Goal: Find specific page/section: Find specific page/section

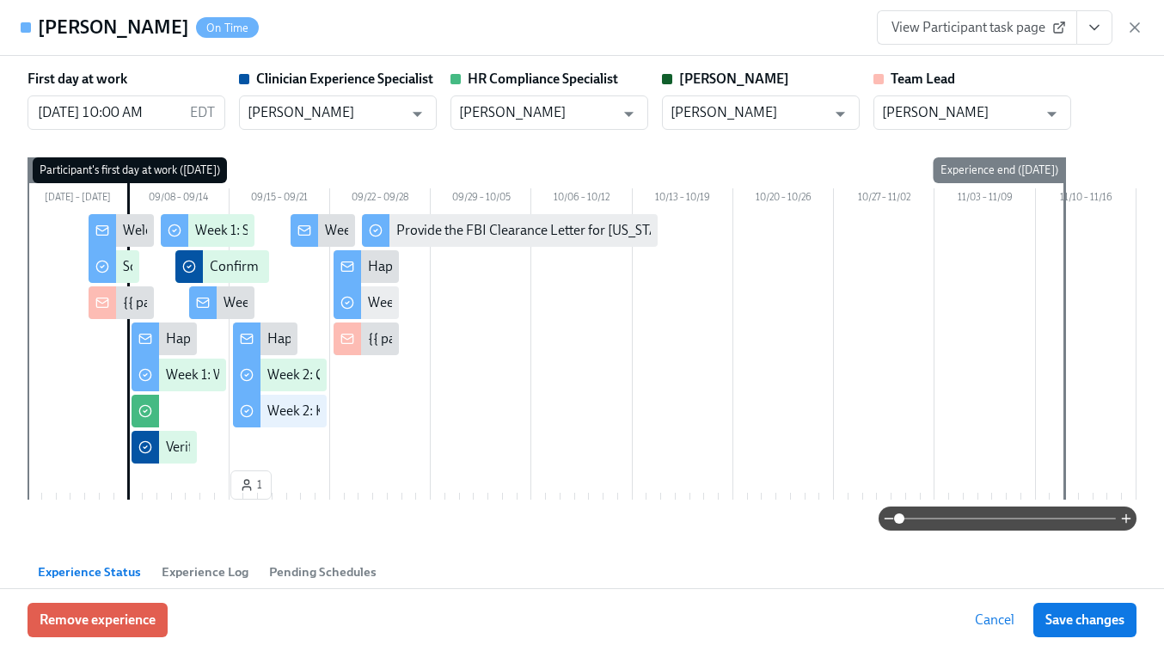
scroll to position [0, 10018]
click at [1143, 31] on icon "button" at bounding box center [1134, 27] width 17 height 17
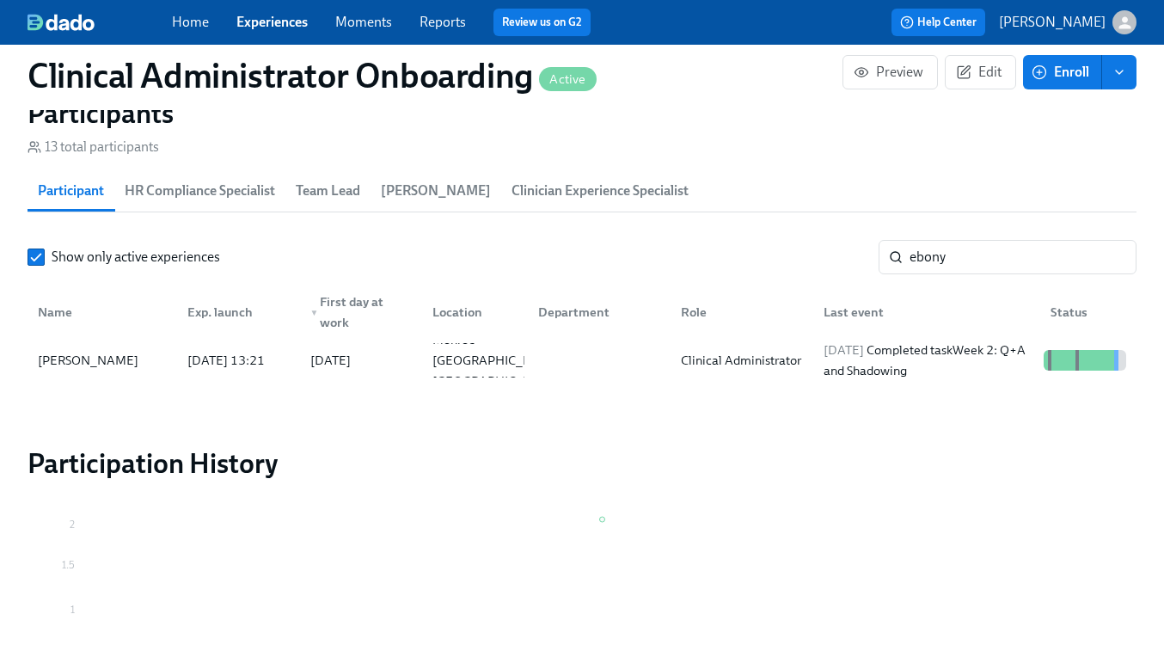
click at [274, 28] on link "Experiences" at bounding box center [271, 22] width 71 height 16
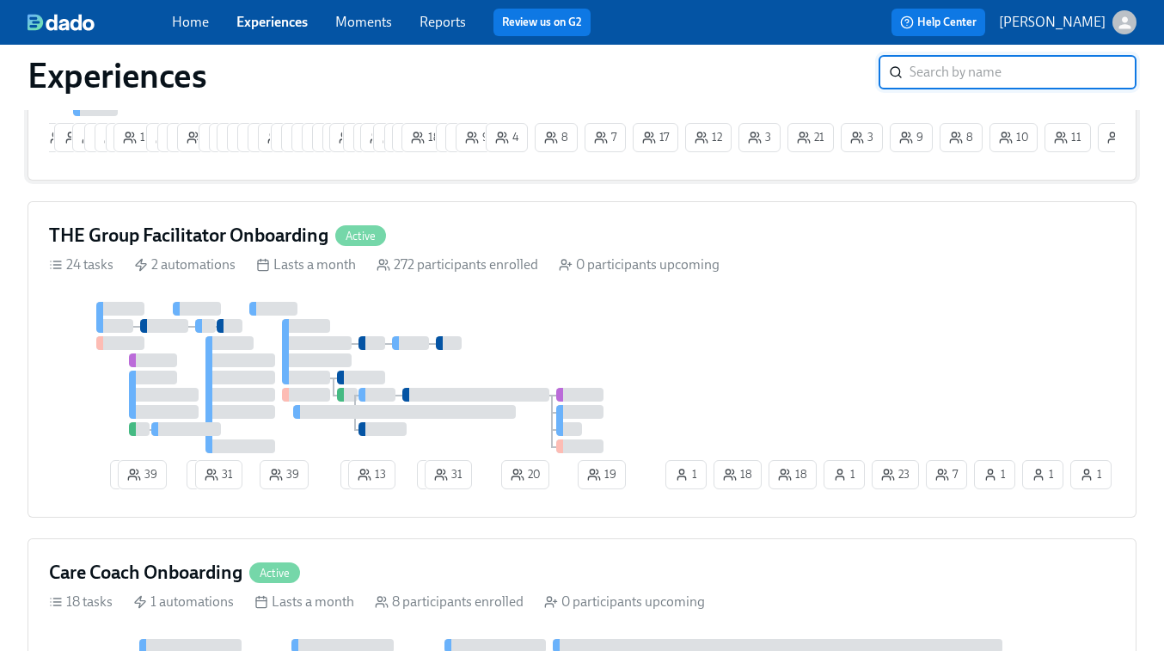
scroll to position [451, 0]
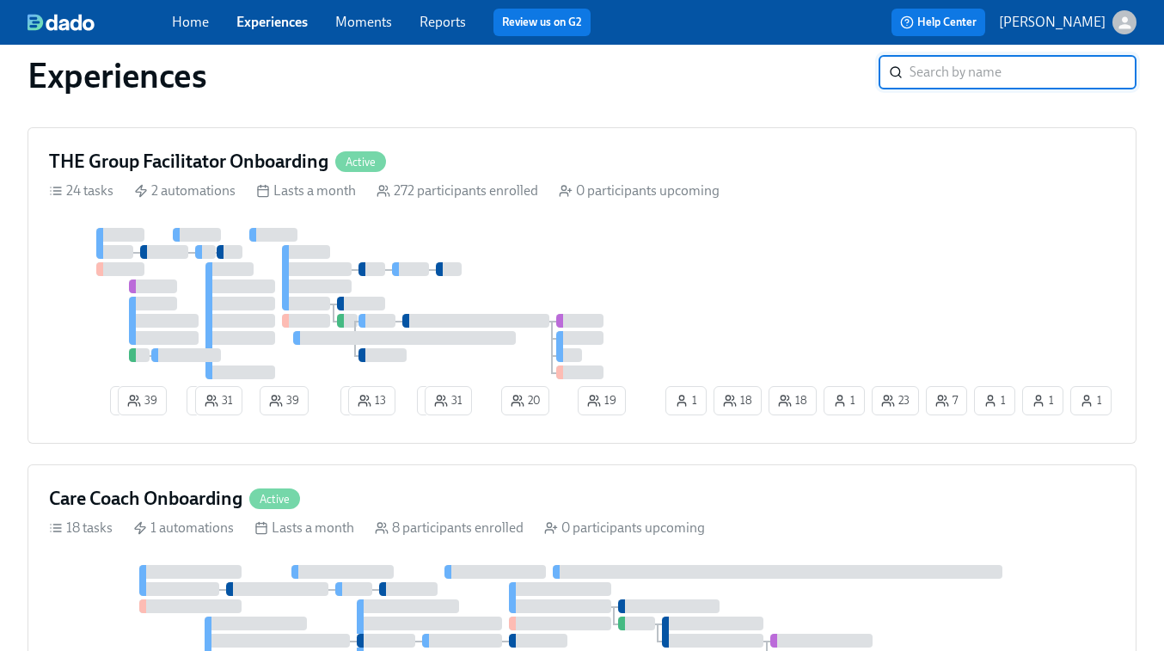
click at [472, 298] on div at bounding box center [355, 303] width 613 height 151
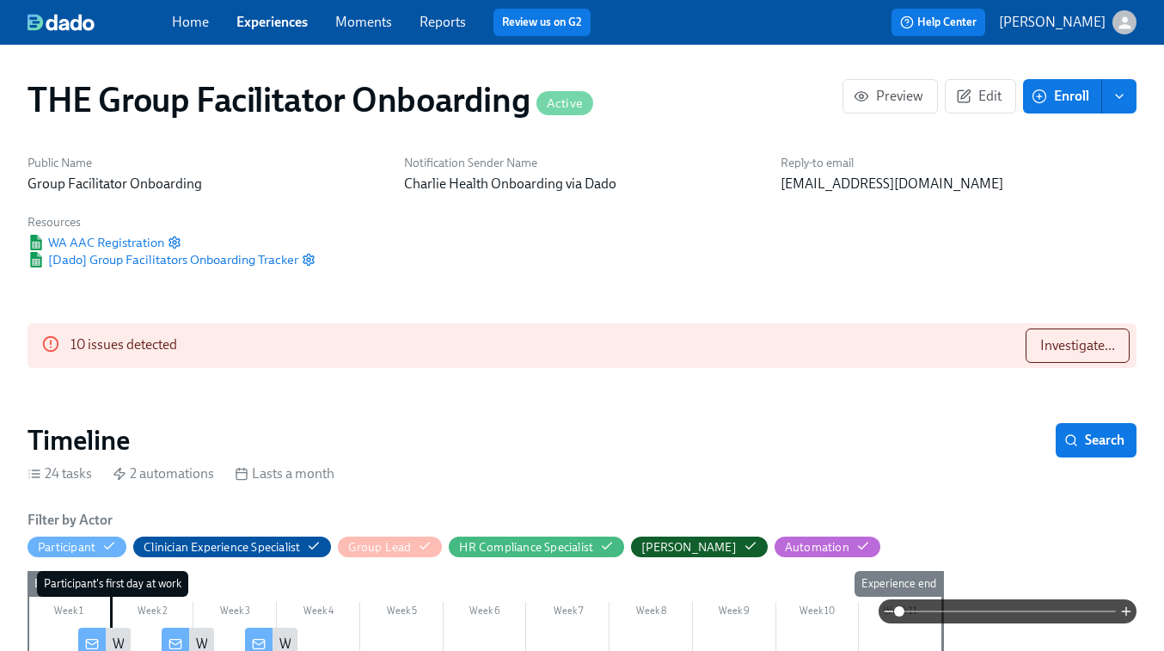
scroll to position [0, 22547]
click at [1053, 342] on span "Investigate..." at bounding box center [1078, 345] width 75 height 17
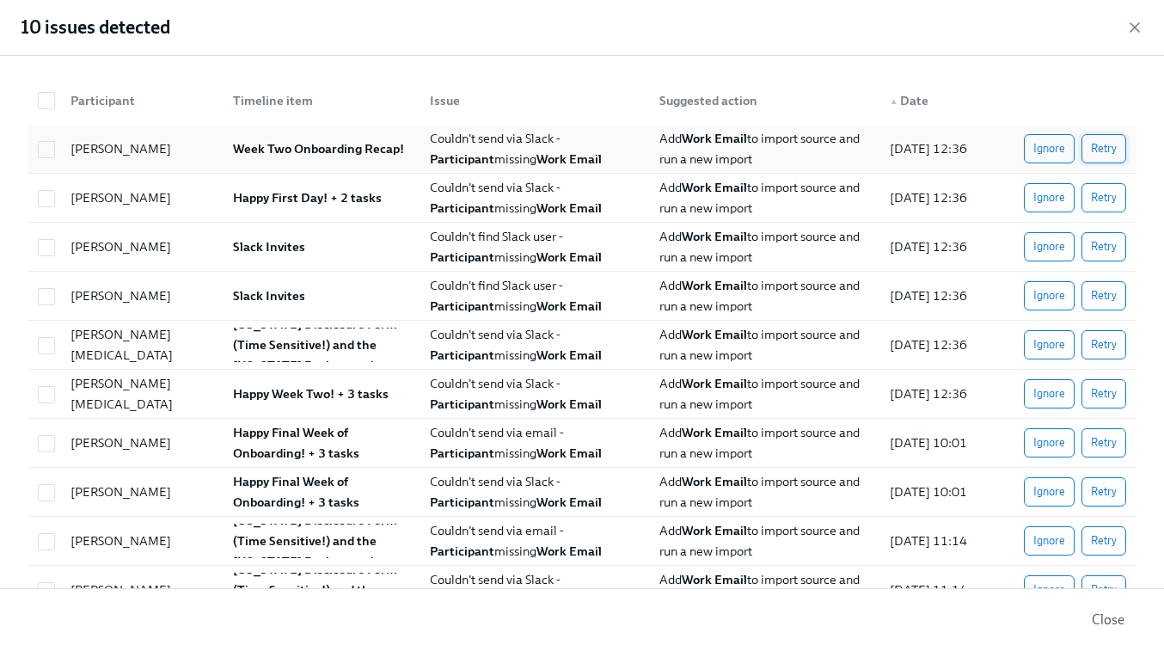
click at [1112, 154] on span "Retry" at bounding box center [1104, 148] width 26 height 17
click at [1112, 192] on span "Retry" at bounding box center [1104, 197] width 26 height 17
click at [1108, 235] on button "Retry" at bounding box center [1104, 246] width 45 height 29
click at [1108, 292] on span "Retry" at bounding box center [1104, 295] width 26 height 17
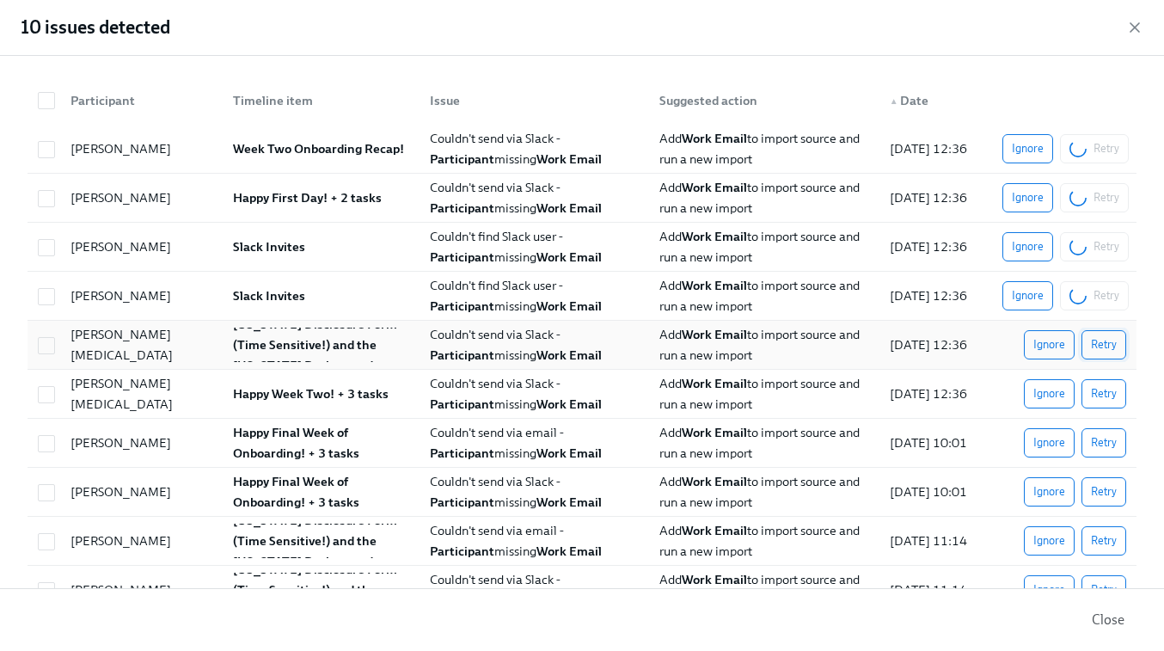
click at [1106, 341] on span "Retry" at bounding box center [1104, 344] width 26 height 17
click at [1103, 390] on span "Retry" at bounding box center [1104, 393] width 26 height 17
click at [1107, 432] on button "Retry" at bounding box center [1104, 442] width 45 height 29
click at [1103, 488] on span "Retry" at bounding box center [1104, 491] width 26 height 17
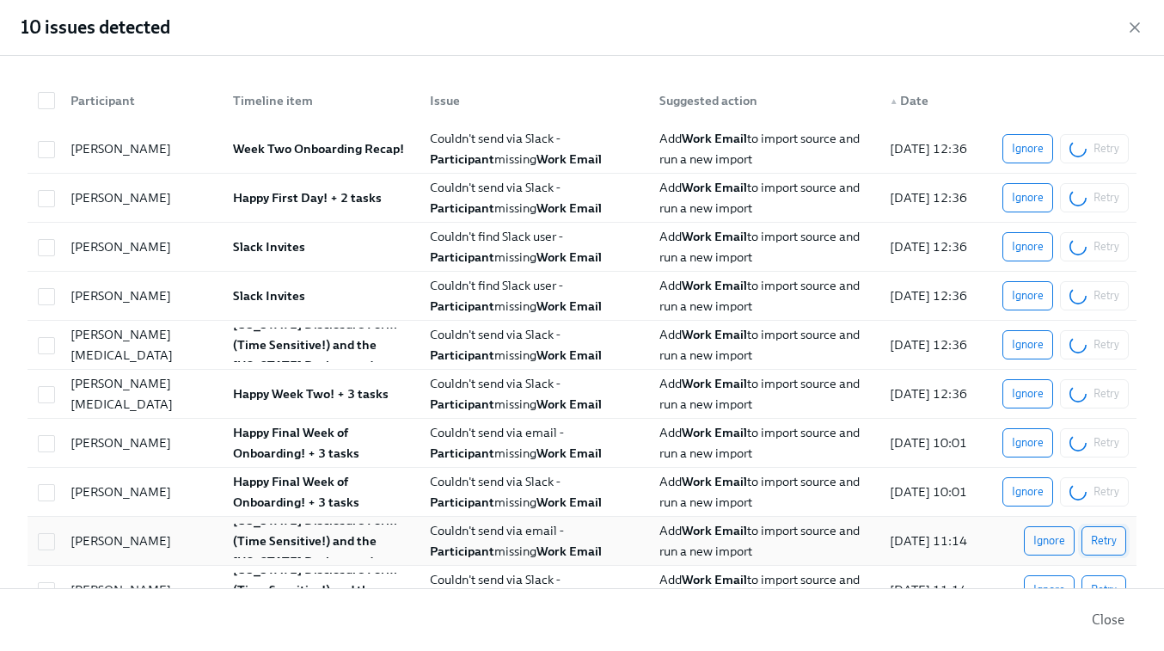
click at [1100, 537] on span "Retry" at bounding box center [1104, 540] width 26 height 17
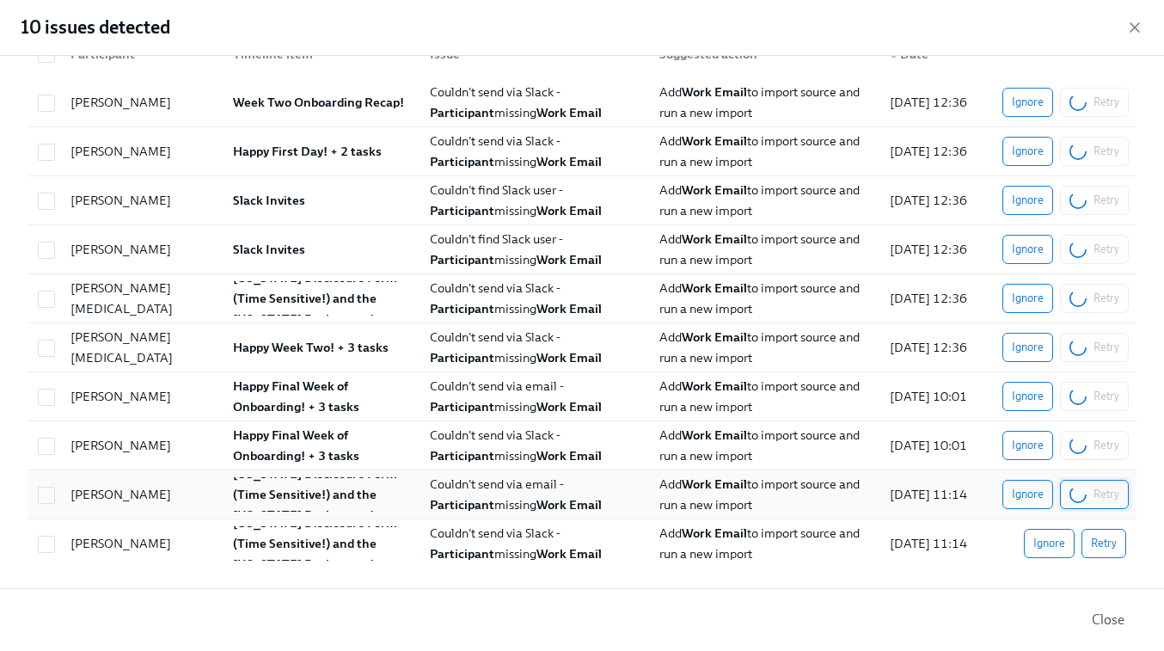
click at [1100, 537] on span "Retry" at bounding box center [1104, 543] width 26 height 17
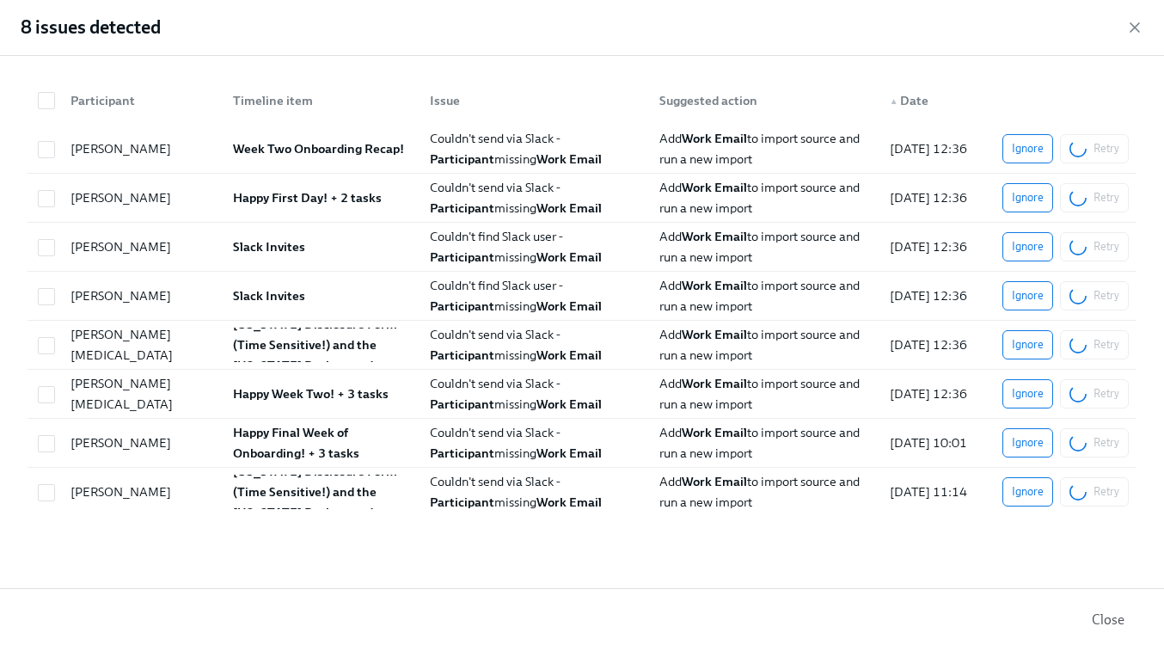
scroll to position [0, 24692]
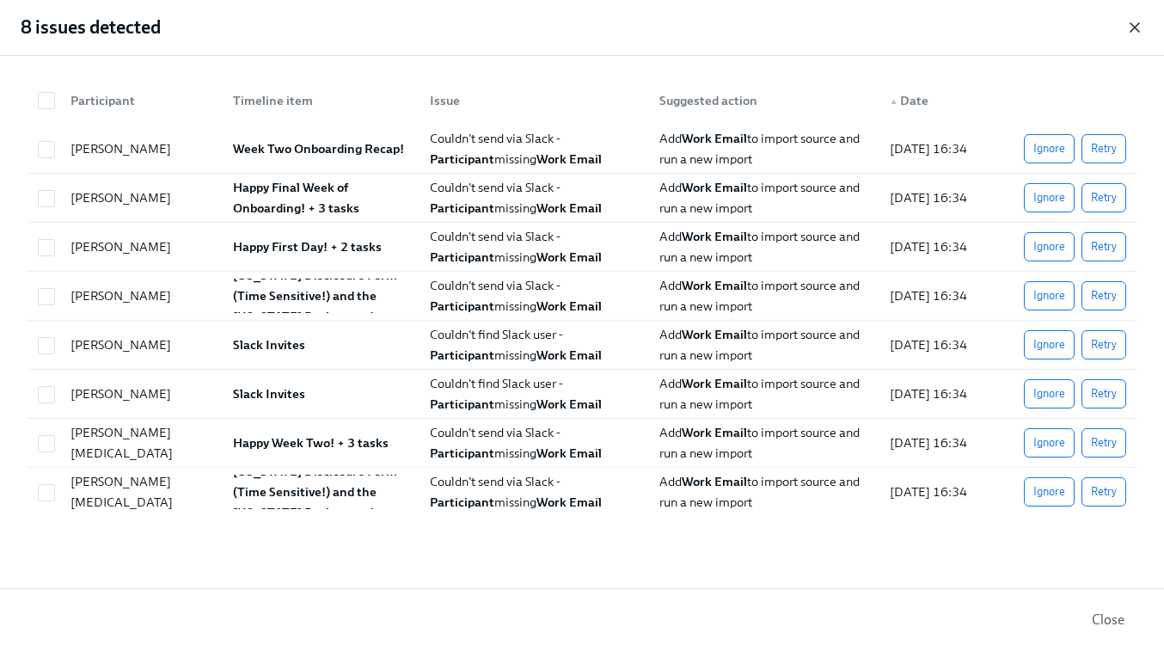
click at [1136, 30] on icon "button" at bounding box center [1134, 27] width 17 height 17
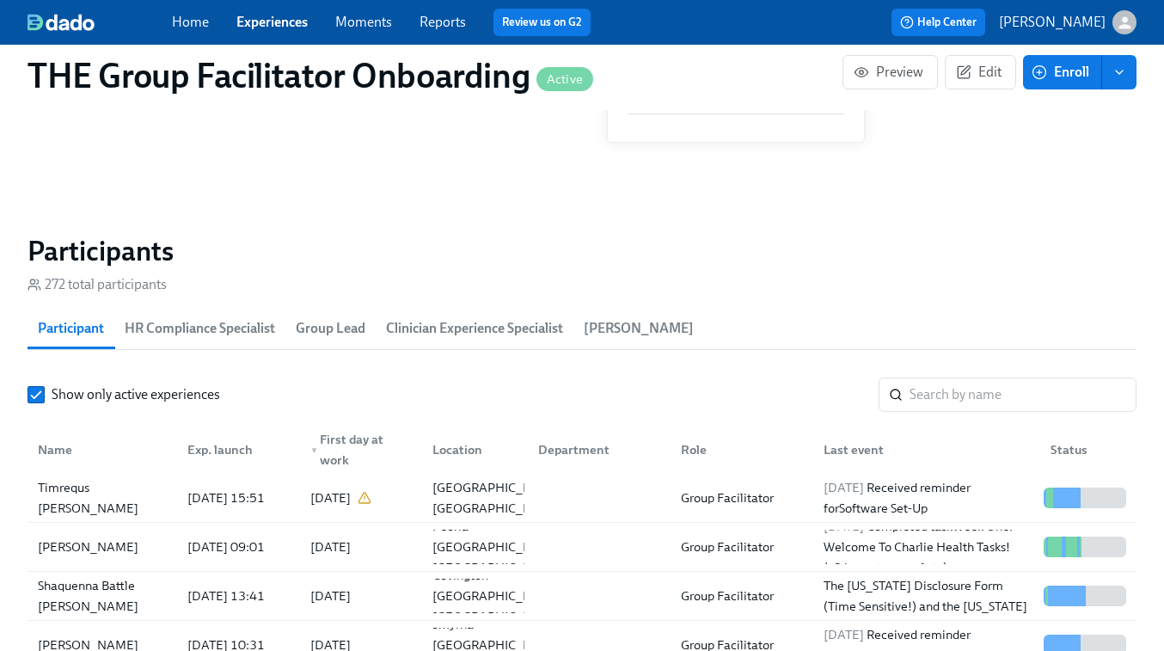
scroll to position [1422, 0]
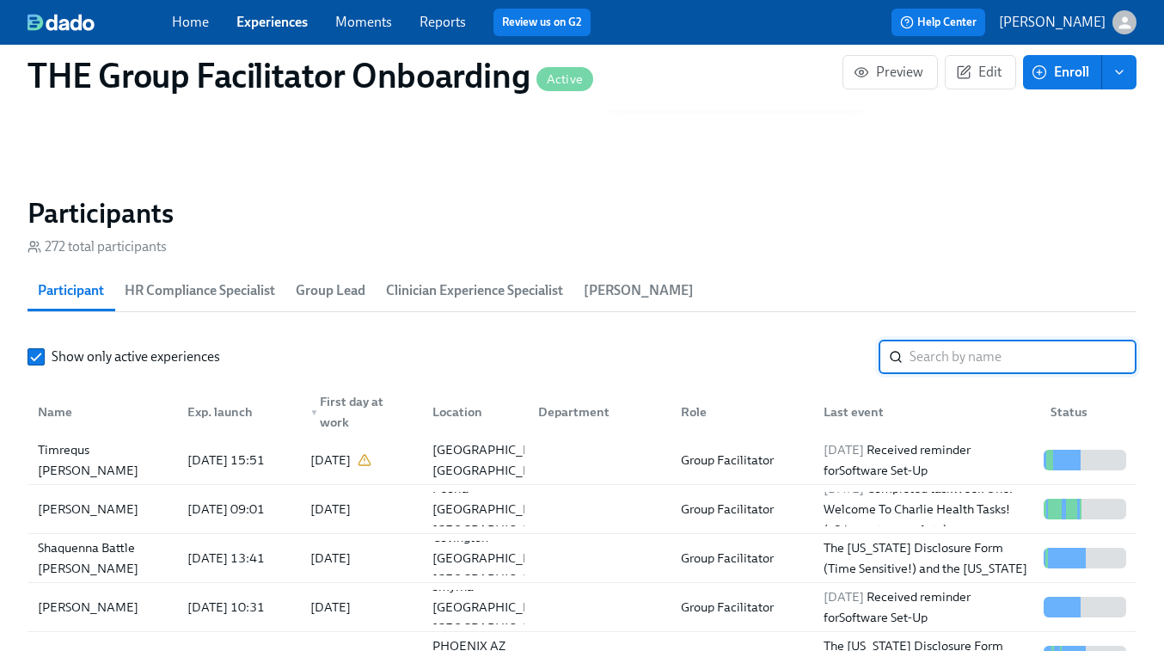
click at [961, 359] on input "search" at bounding box center [1023, 357] width 227 height 34
paste input "Michele Nelson"
type input "Michele Nelson"
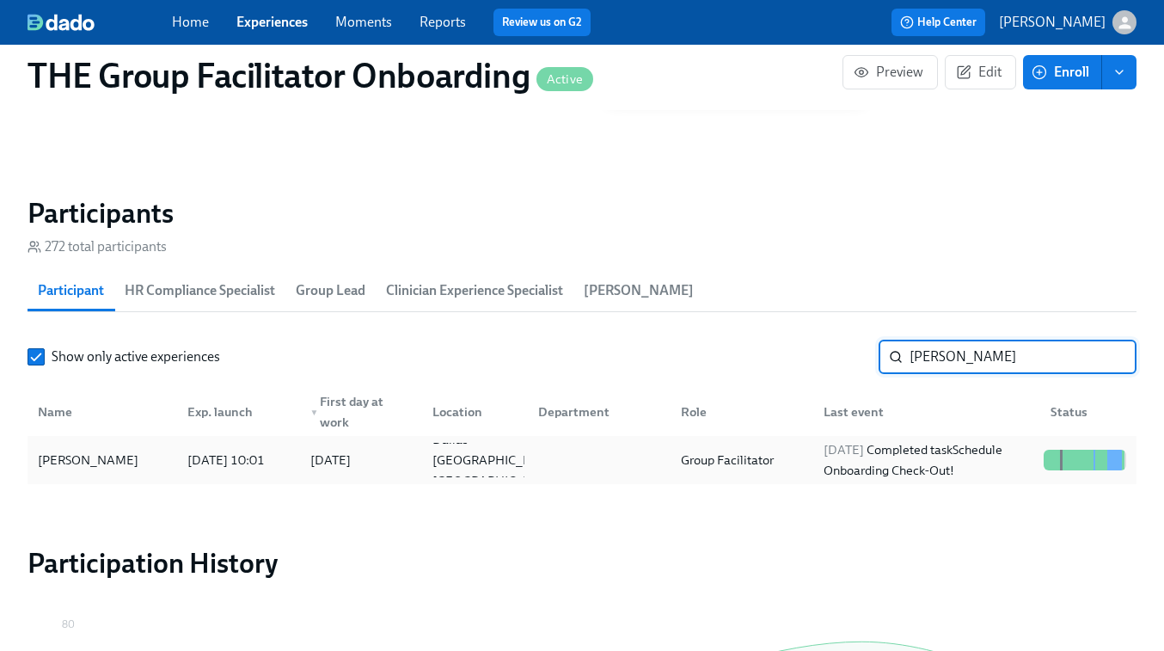
click at [479, 482] on div "Michele Nelson 2025/08/29 10:01 2025/09/02 Dallas GA US Group Facilitator 2025/…" at bounding box center [582, 460] width 1109 height 48
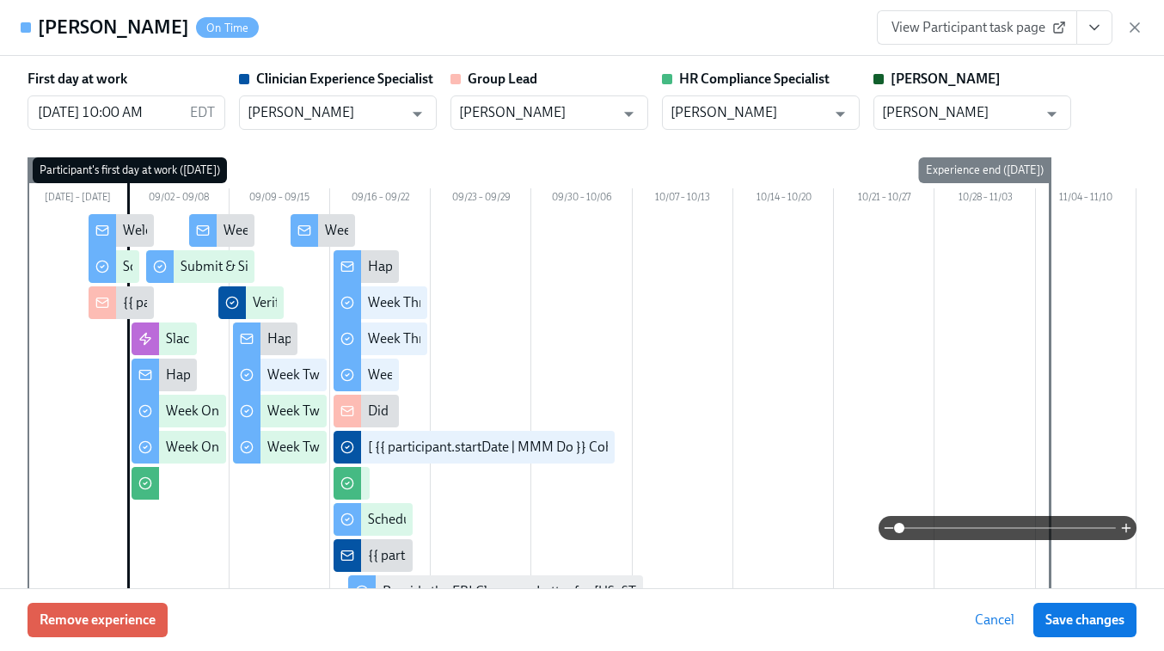
click at [1036, 20] on span "View Participant task page" at bounding box center [977, 27] width 171 height 17
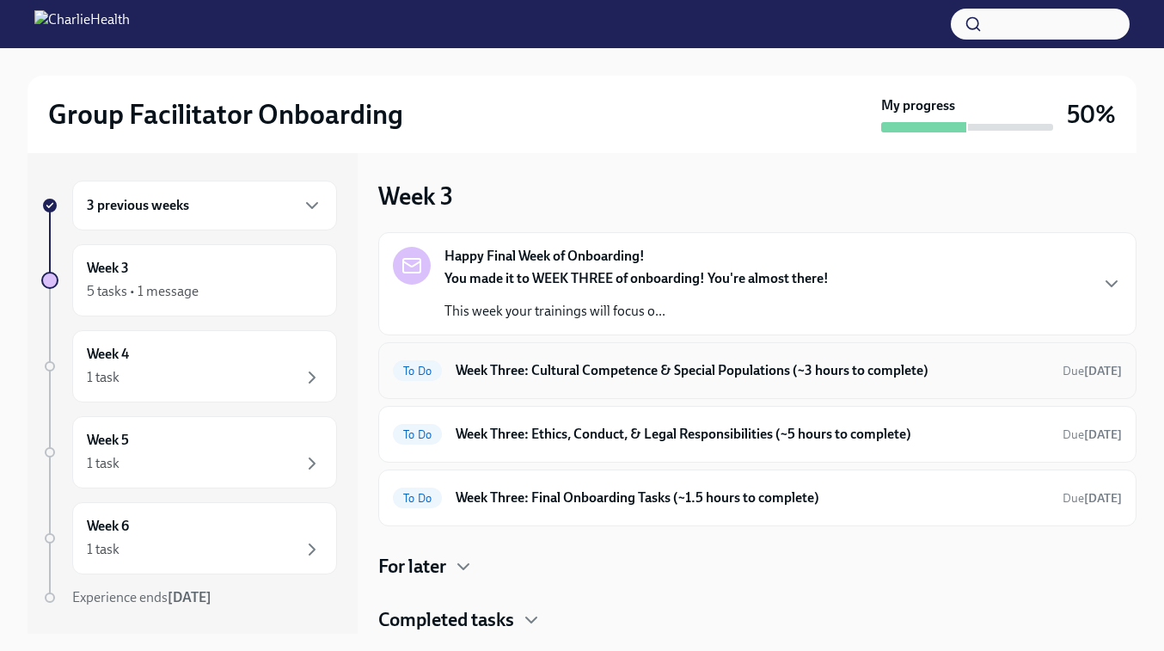
click at [675, 368] on h6 "Week Three: Cultural Competence & Special Populations (~3 hours to complete)" at bounding box center [752, 370] width 593 height 19
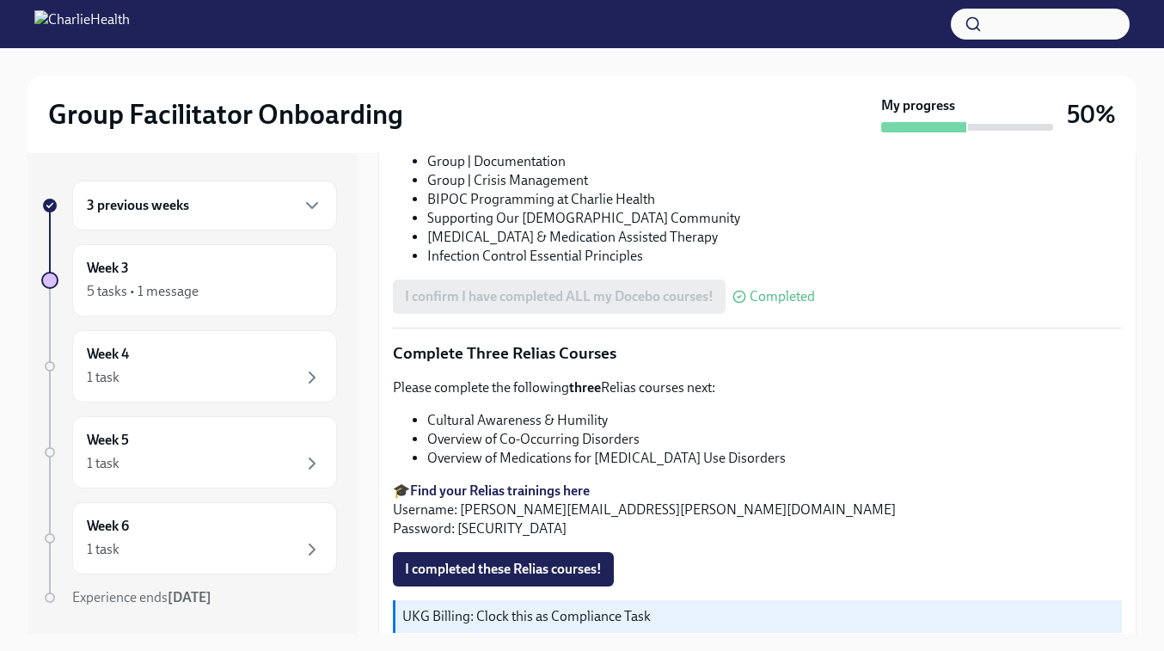
scroll to position [1383, 0]
